Goal: Check status: Verify the current state of an ongoing process or item

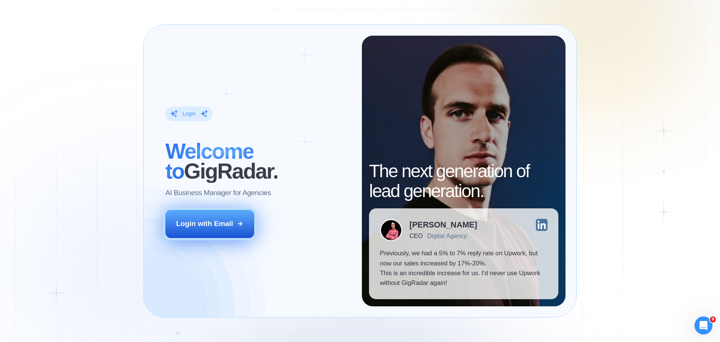
click at [215, 217] on button "Login with Email" at bounding box center [209, 224] width 89 height 28
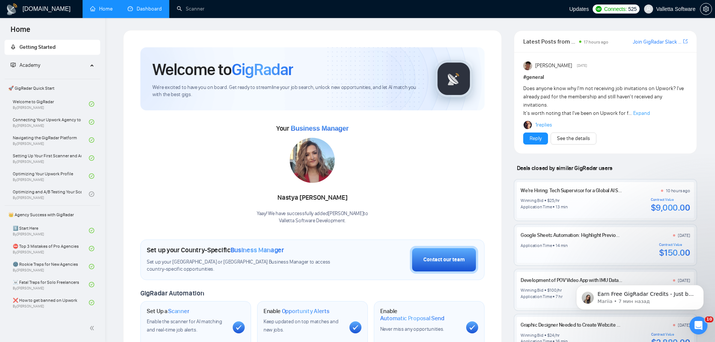
click at [153, 9] on link "Dashboard" at bounding box center [145, 9] width 34 height 6
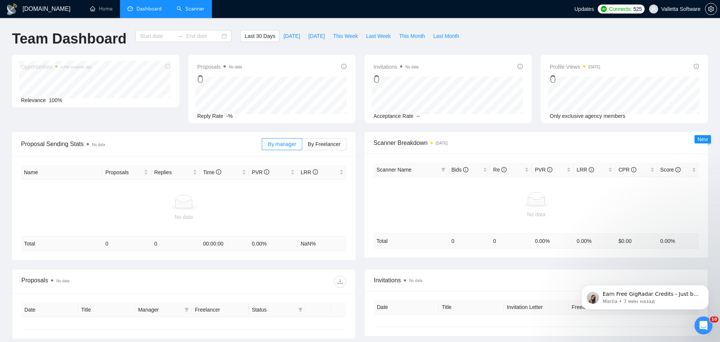
type input "2025-07-12"
type input "2025-08-11"
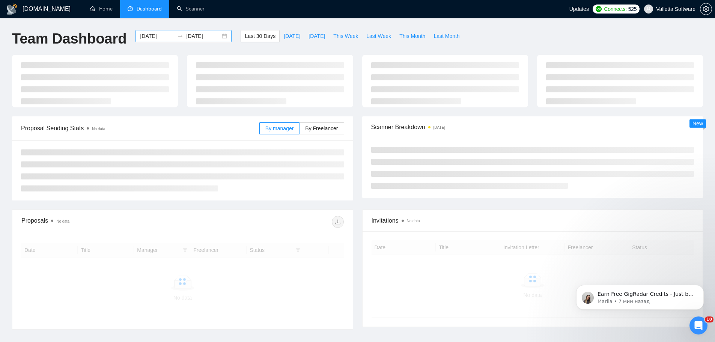
drag, startPoint x: 165, startPoint y: 41, endPoint x: 159, endPoint y: 39, distance: 6.6
click at [165, 41] on div "2025-07-12 2025-08-11" at bounding box center [183, 36] width 96 height 12
click at [159, 39] on input "2025-07-12" at bounding box center [157, 36] width 34 height 8
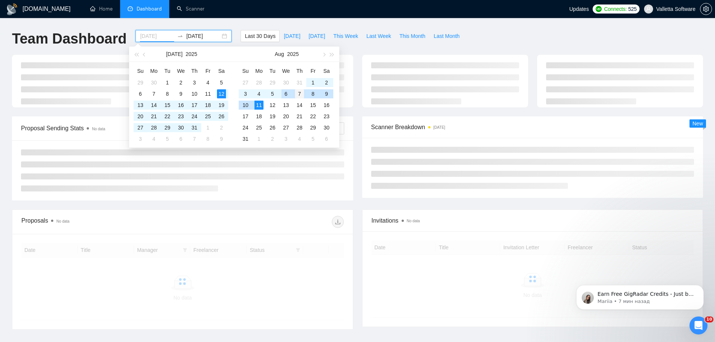
type input "2025-08-07"
click at [302, 93] on div "7" at bounding box center [299, 93] width 9 height 9
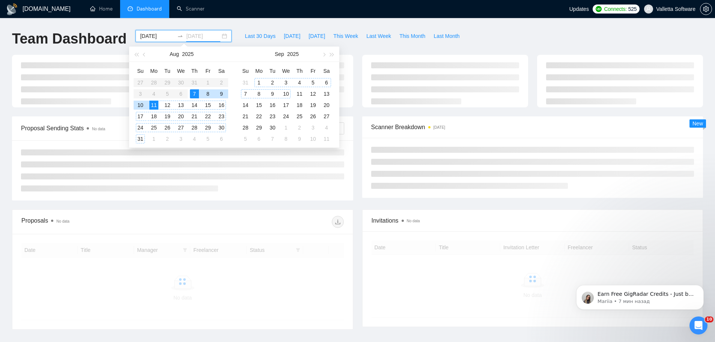
type input "2025-08-07"
click at [196, 93] on div "7" at bounding box center [194, 93] width 9 height 9
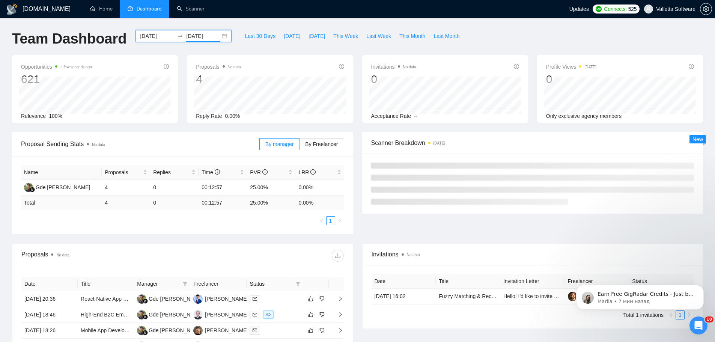
click at [156, 37] on input "2025-08-07" at bounding box center [157, 36] width 34 height 8
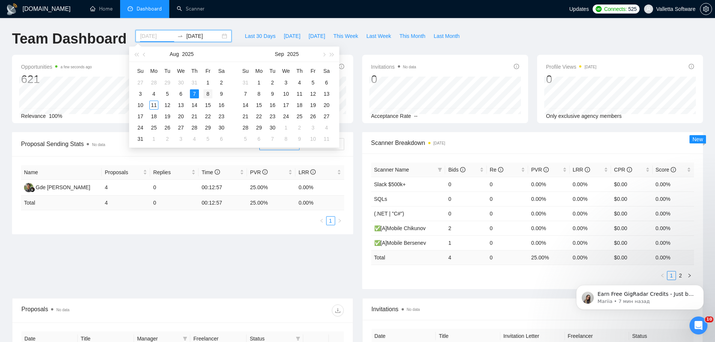
type input "2025-08-08"
click at [204, 92] on div "8" at bounding box center [207, 93] width 9 height 9
click at [207, 94] on div "8" at bounding box center [207, 93] width 9 height 9
type input "2025-08-08"
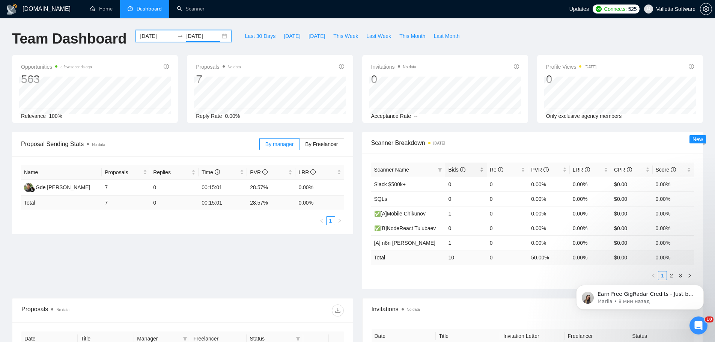
click at [461, 169] on icon "info-circle" at bounding box center [462, 169] width 5 height 5
